Goal: Task Accomplishment & Management: Use online tool/utility

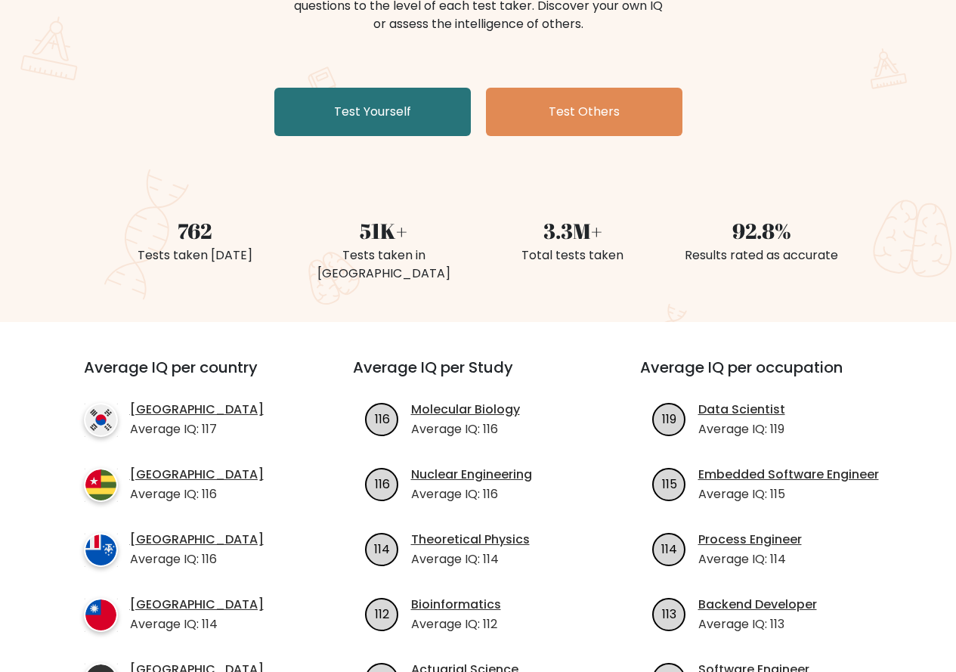
scroll to position [76, 0]
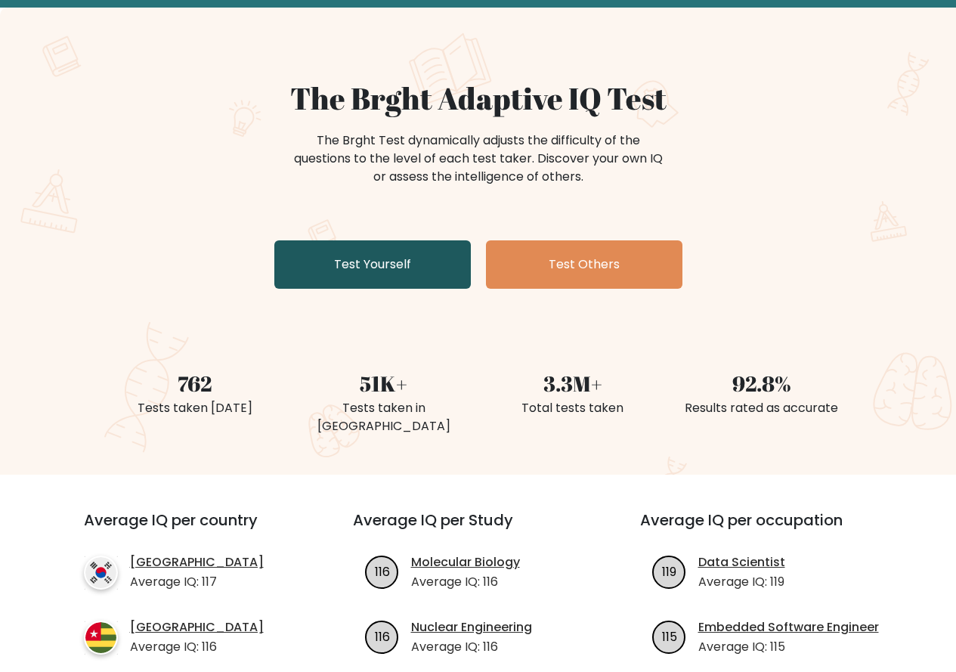
click at [398, 257] on link "Test Yourself" at bounding box center [372, 264] width 197 height 48
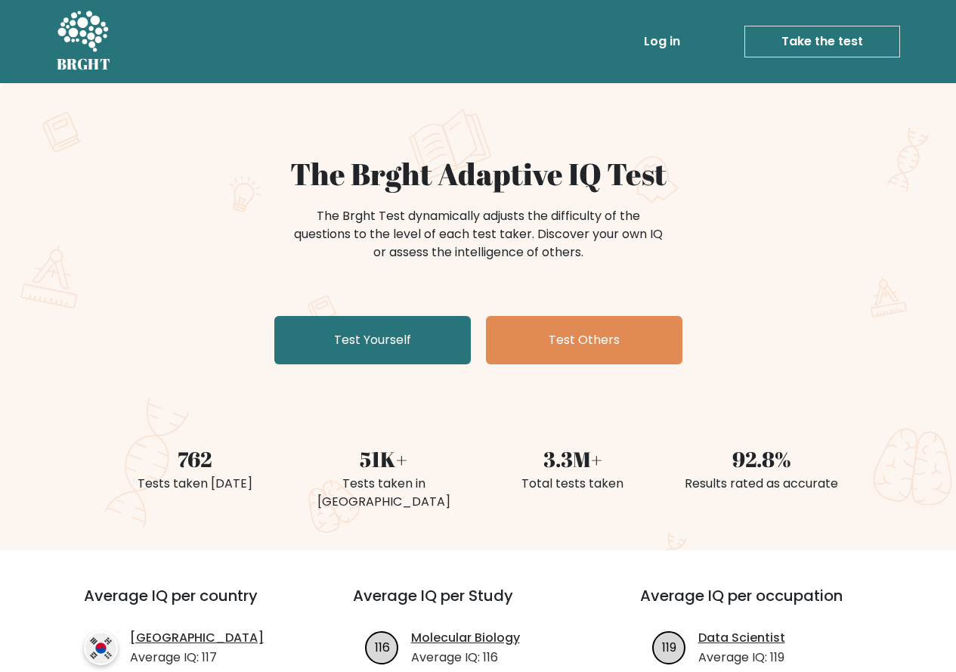
scroll to position [76, 0]
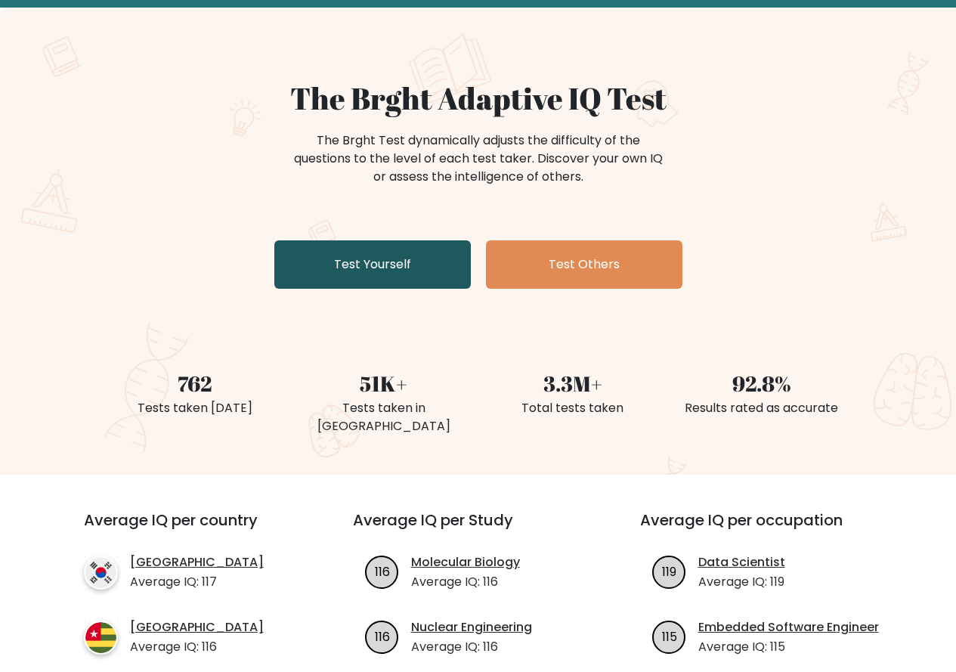
click at [376, 269] on link "Test Yourself" at bounding box center [372, 264] width 197 height 48
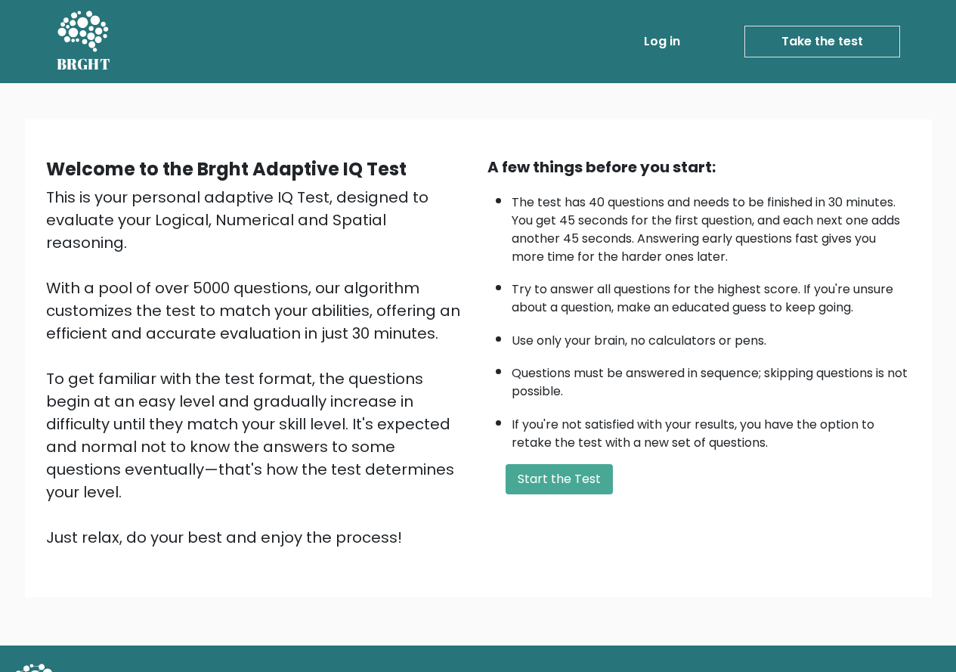
scroll to position [20, 0]
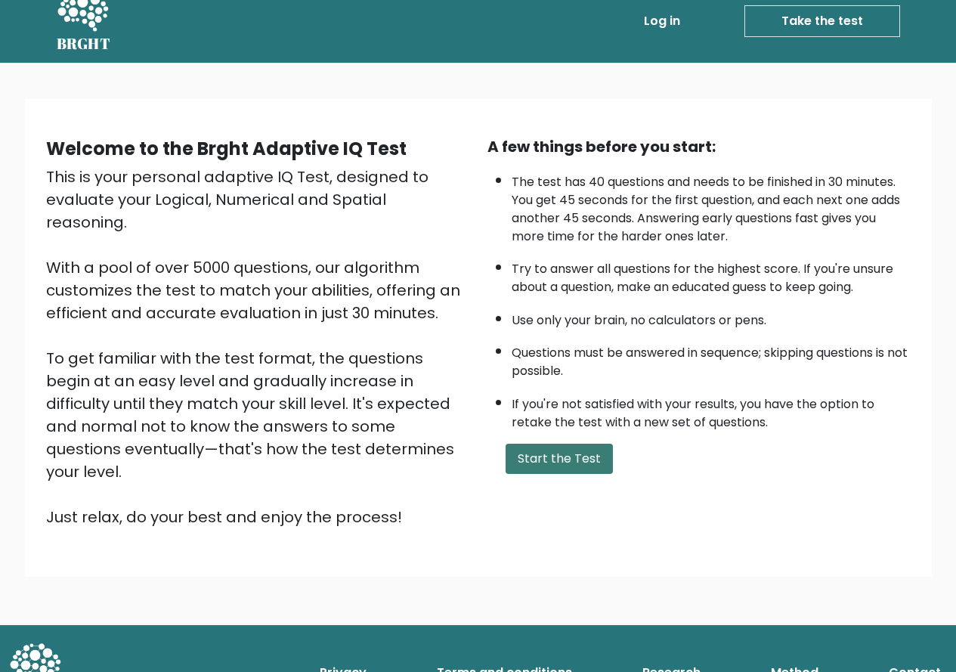
click at [553, 453] on button "Start the Test" at bounding box center [559, 459] width 107 height 30
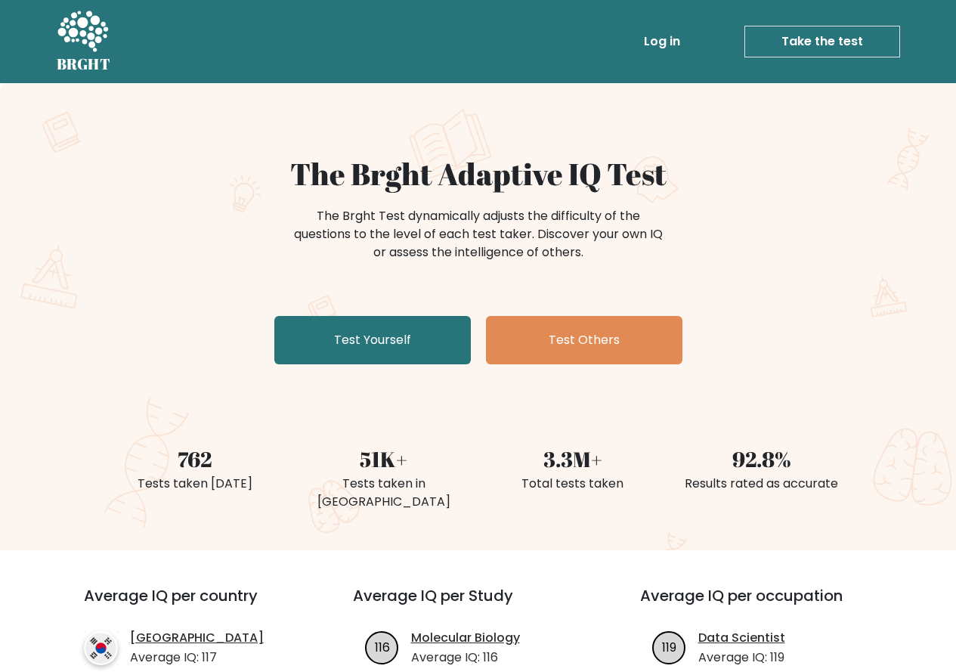
scroll to position [76, 0]
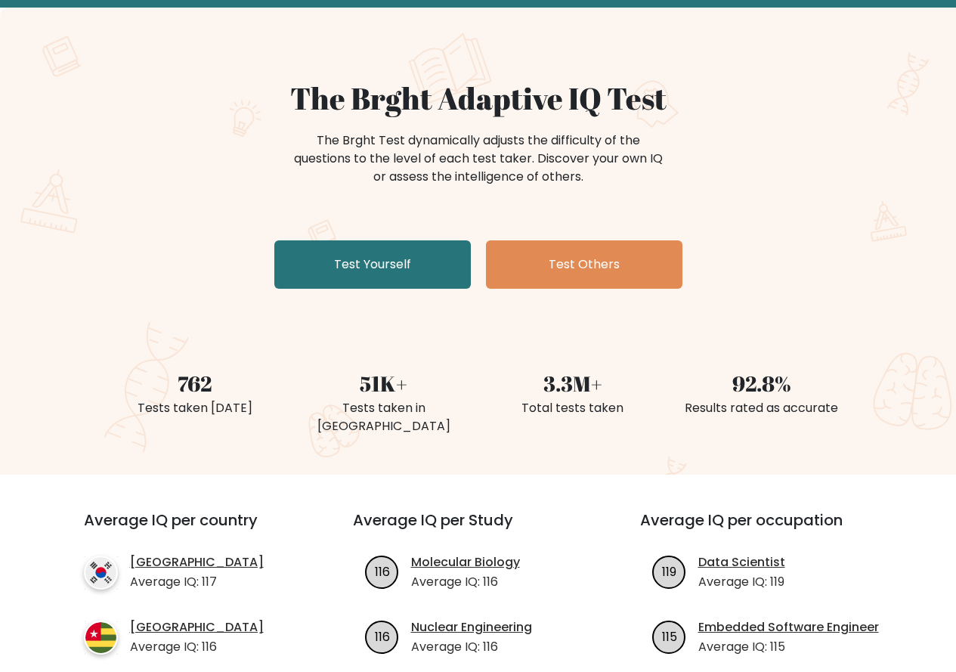
click at [720, 127] on div "The Brght Adaptive IQ Test The Brght Test dynamically adjusts the difficulty of…" at bounding box center [479, 187] width 756 height 215
